Goal: Navigation & Orientation: Find specific page/section

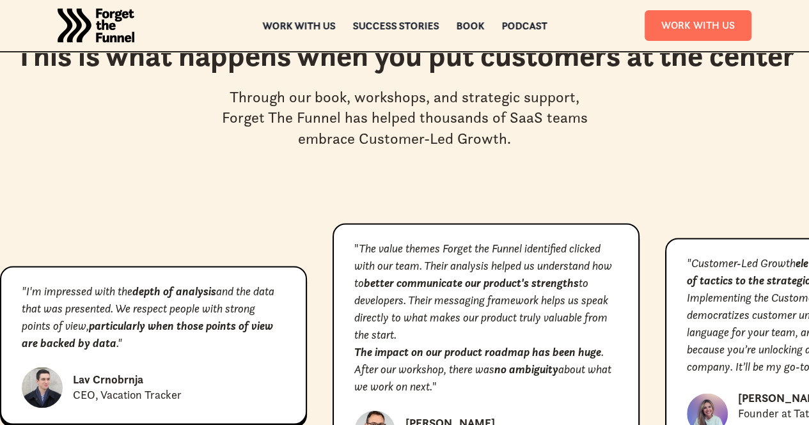
scroll to position [5561, 0]
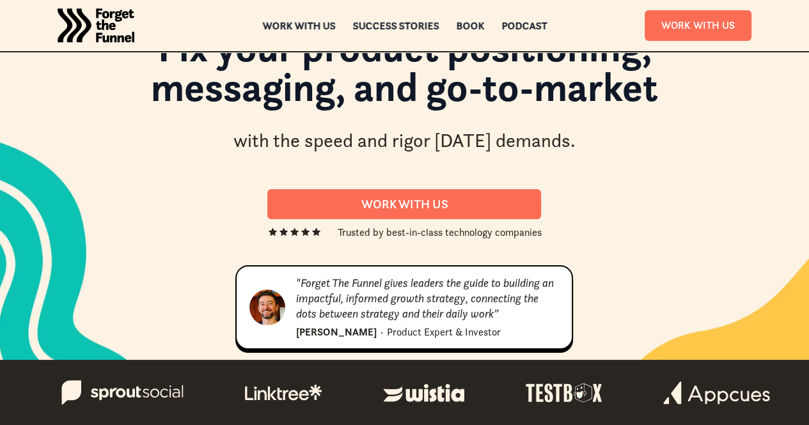
scroll to position [0, 0]
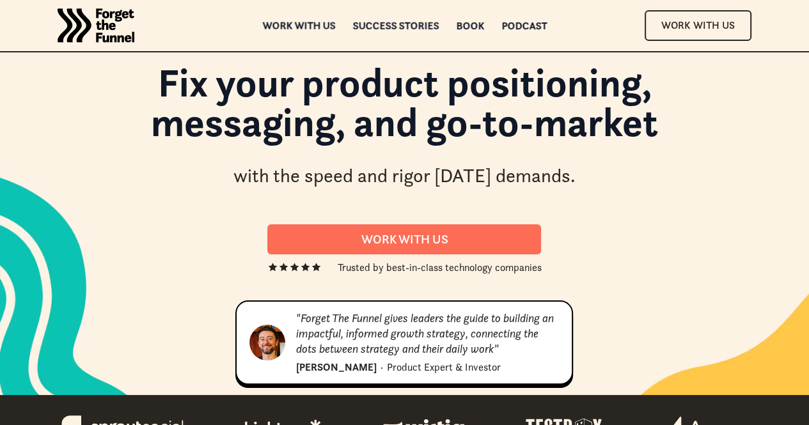
click at [322, 22] on div "Work with us" at bounding box center [298, 25] width 73 height 9
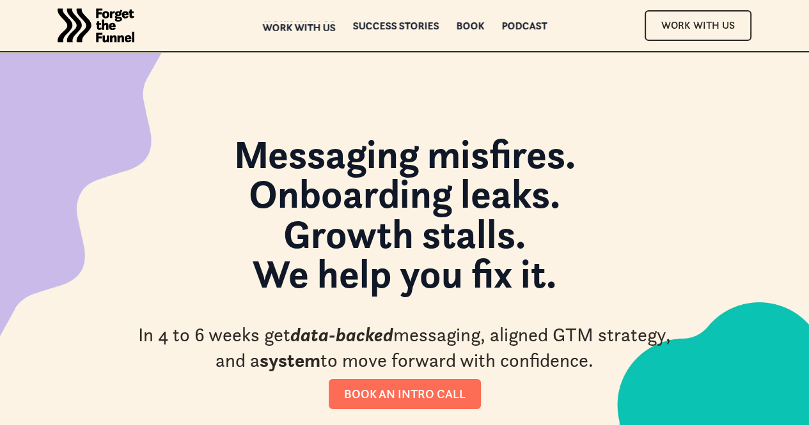
click at [323, 26] on div "Work with us" at bounding box center [298, 27] width 73 height 9
click at [412, 31] on div "ABOUT ABOUT Work with us Work with us Success Stories Success Stories Book Book…" at bounding box center [404, 25] width 809 height 51
click at [413, 24] on div "Success Stories" at bounding box center [395, 25] width 86 height 9
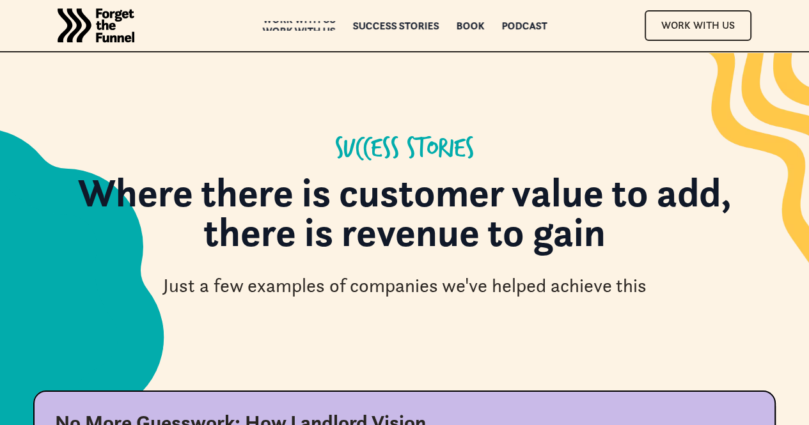
click at [308, 26] on div "Work with us" at bounding box center [298, 30] width 73 height 9
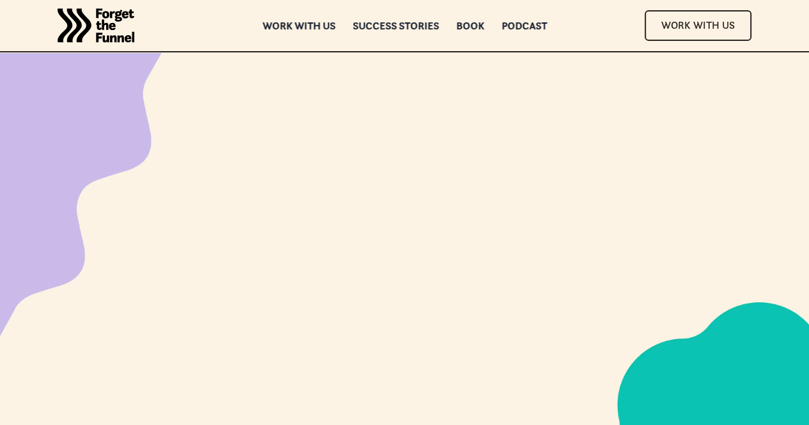
click at [113, 21] on img "home" at bounding box center [96, 25] width 77 height 51
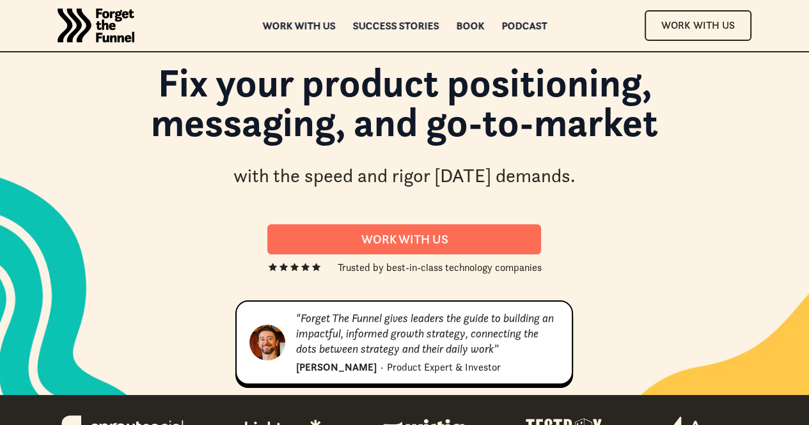
click at [115, 26] on img "home" at bounding box center [96, 25] width 77 height 51
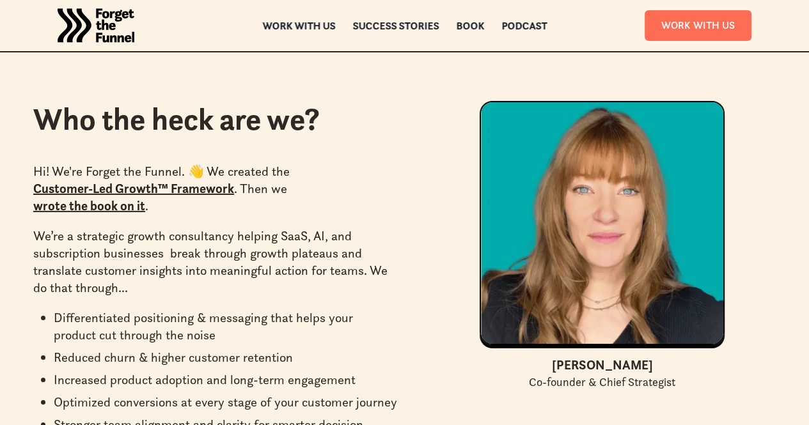
scroll to position [3452, 0]
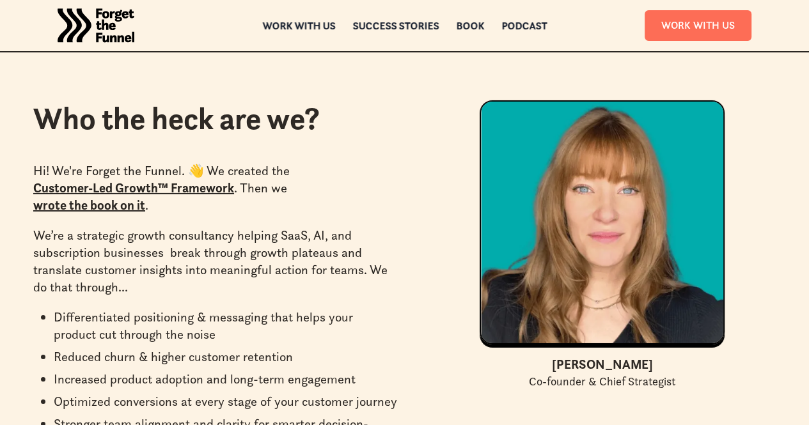
drag, startPoint x: 636, startPoint y: 326, endPoint x: 541, endPoint y: 334, distance: 94.9
click at [541, 355] on div "[PERSON_NAME] Co-founder & Chief Strategist" at bounding box center [601, 372] width 245 height 35
copy div "[PERSON_NAME]"
